Goal: Check status: Check status

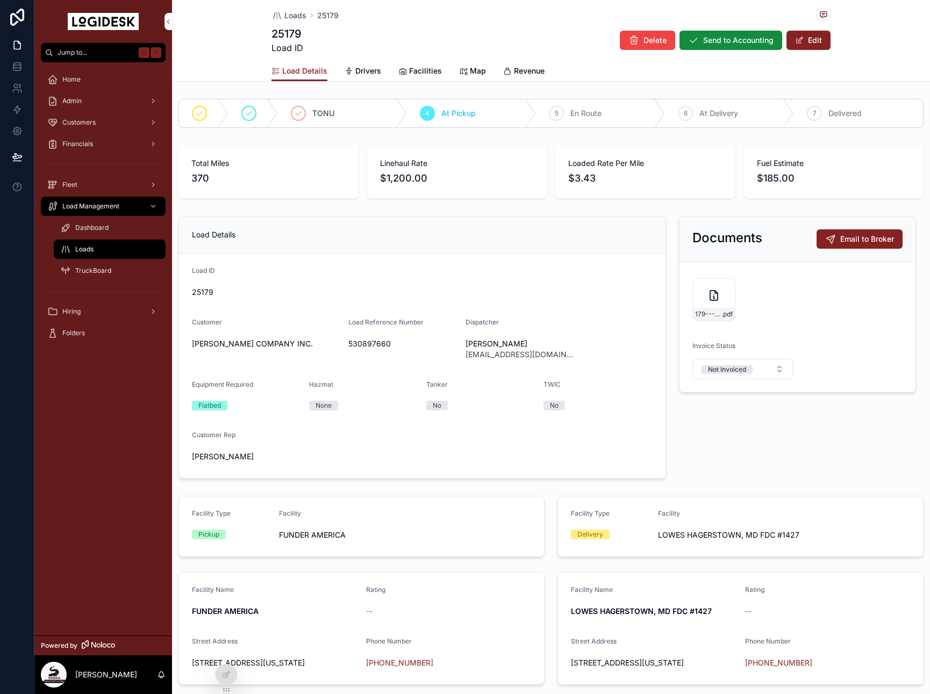
drag, startPoint x: 651, startPoint y: 126, endPoint x: 632, endPoint y: 123, distance: 19.1
click at [650, 126] on div "5 En Route" at bounding box center [600, 113] width 129 height 28
click at [411, 120] on div "At Pickup" at bounding box center [401, 113] width 149 height 28
click at [710, 151] on div "Loaded Rate Per Mile $3.43" at bounding box center [645, 172] width 180 height 54
click at [869, 141] on div "Total Miles 370 Linehaul Rate $1,200.00 Loaded Rate Per Mile $3.43 Fuel Estimat…" at bounding box center [551, 172] width 758 height 62
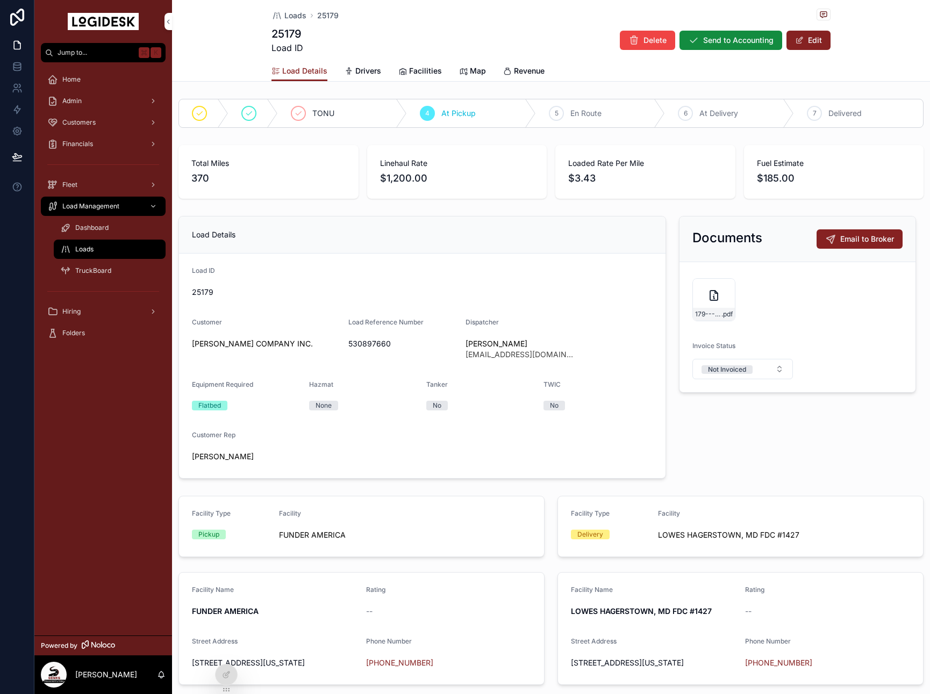
click at [112, 229] on div "Dashboard" at bounding box center [109, 227] width 99 height 17
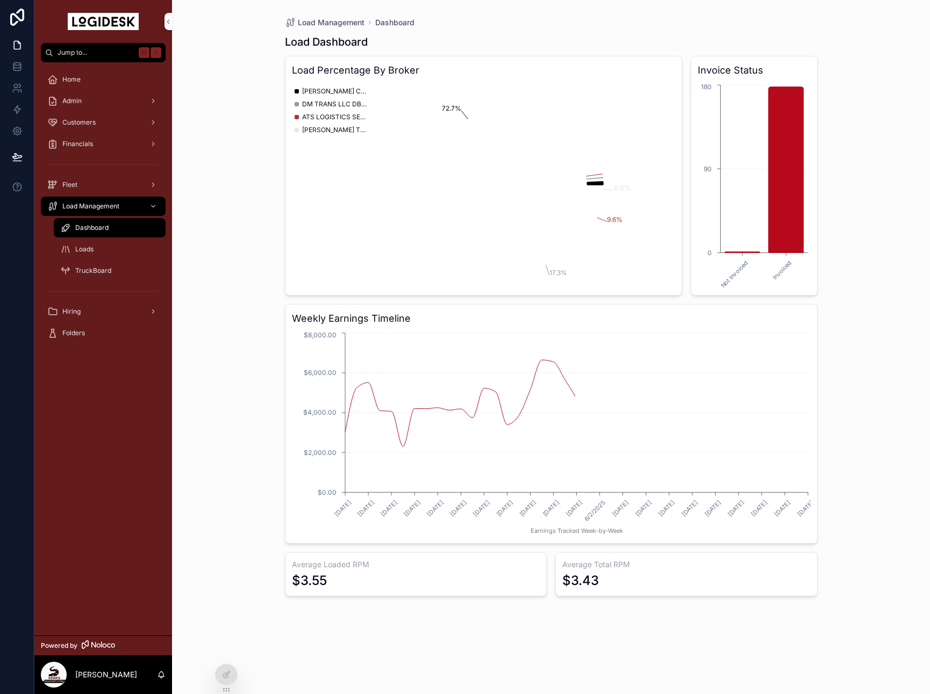
drag, startPoint x: 112, startPoint y: 247, endPoint x: 103, endPoint y: 243, distance: 10.1
click at [112, 247] on div "Loads" at bounding box center [109, 249] width 99 height 17
